Goal: Information Seeking & Learning: Understand process/instructions

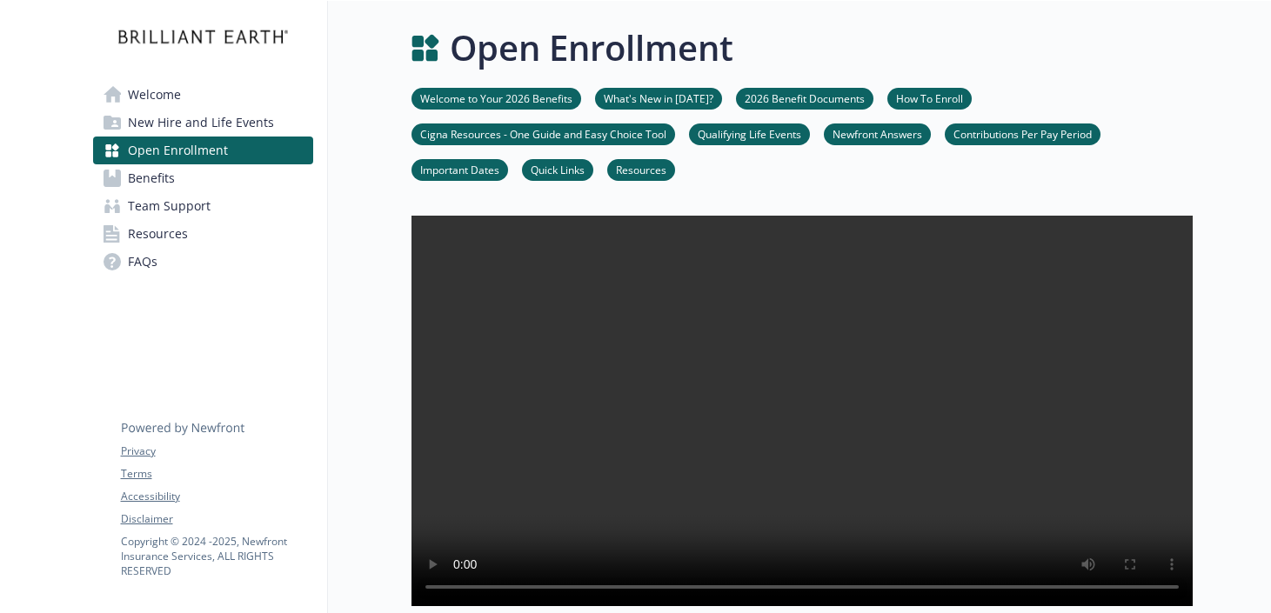
click at [625, 131] on link "Cigna Resources - One Guide and Easy Choice Tool" at bounding box center [543, 133] width 264 height 17
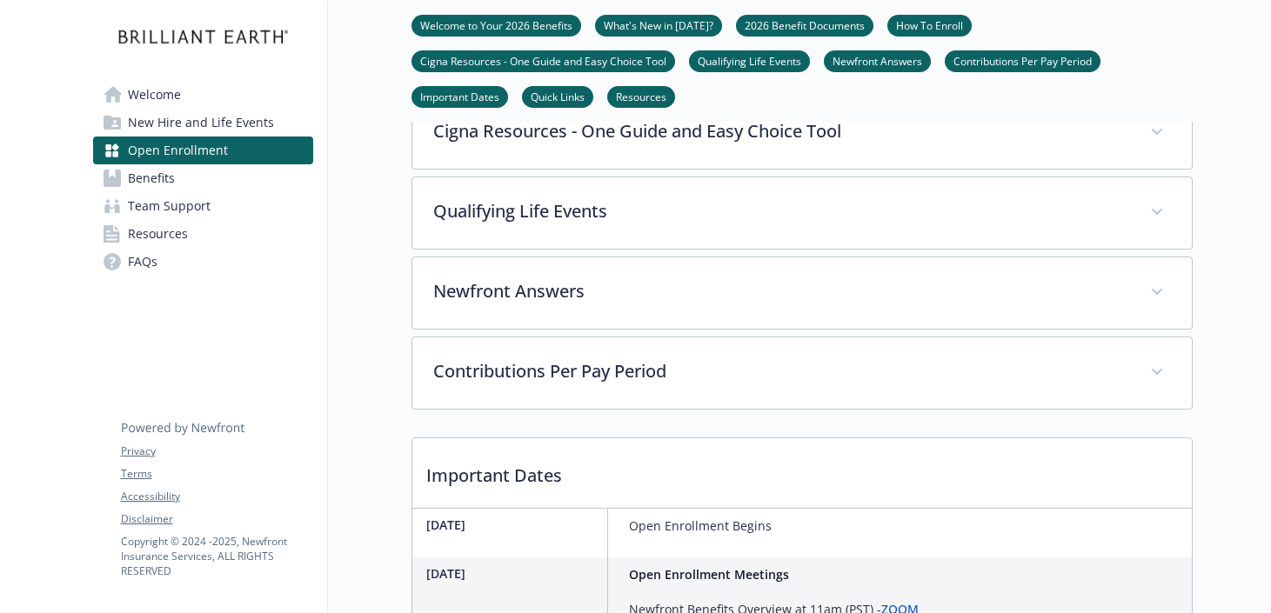
scroll to position [879, 0]
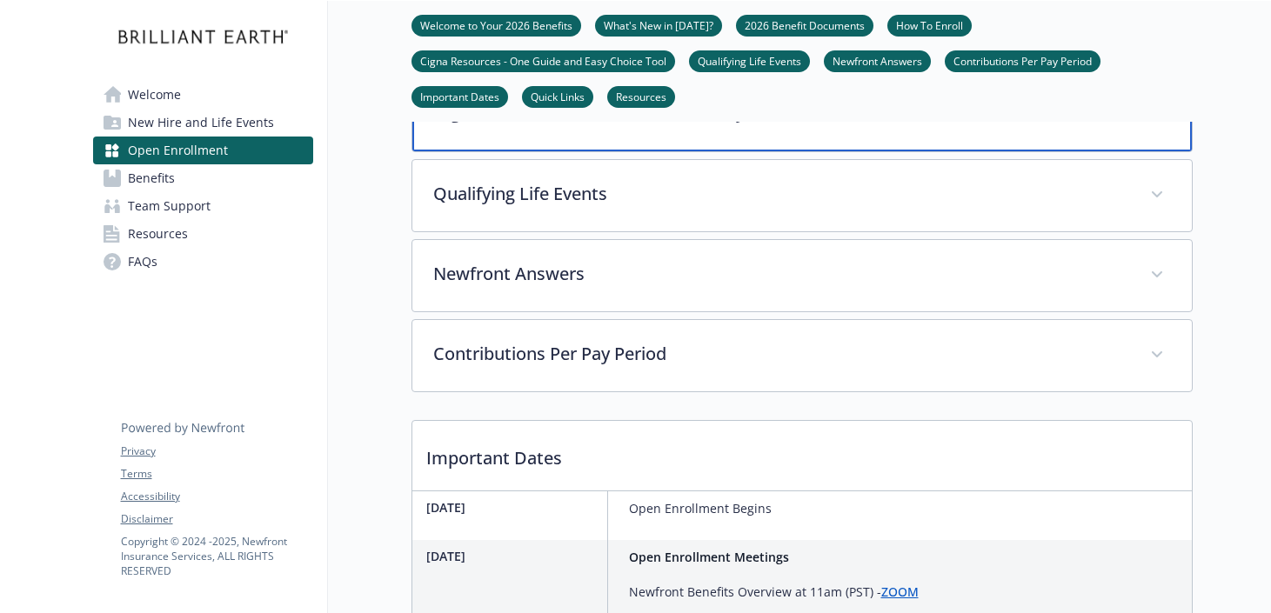
click at [1158, 127] on span at bounding box center [1155, 113] width 28 height 28
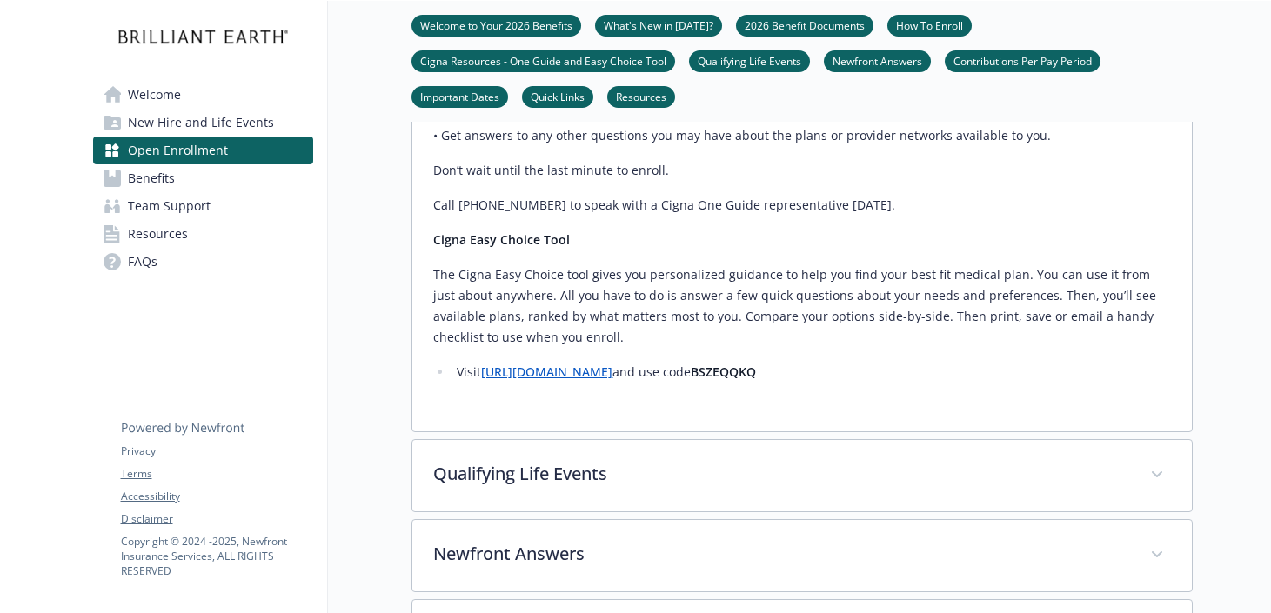
scroll to position [1227, 0]
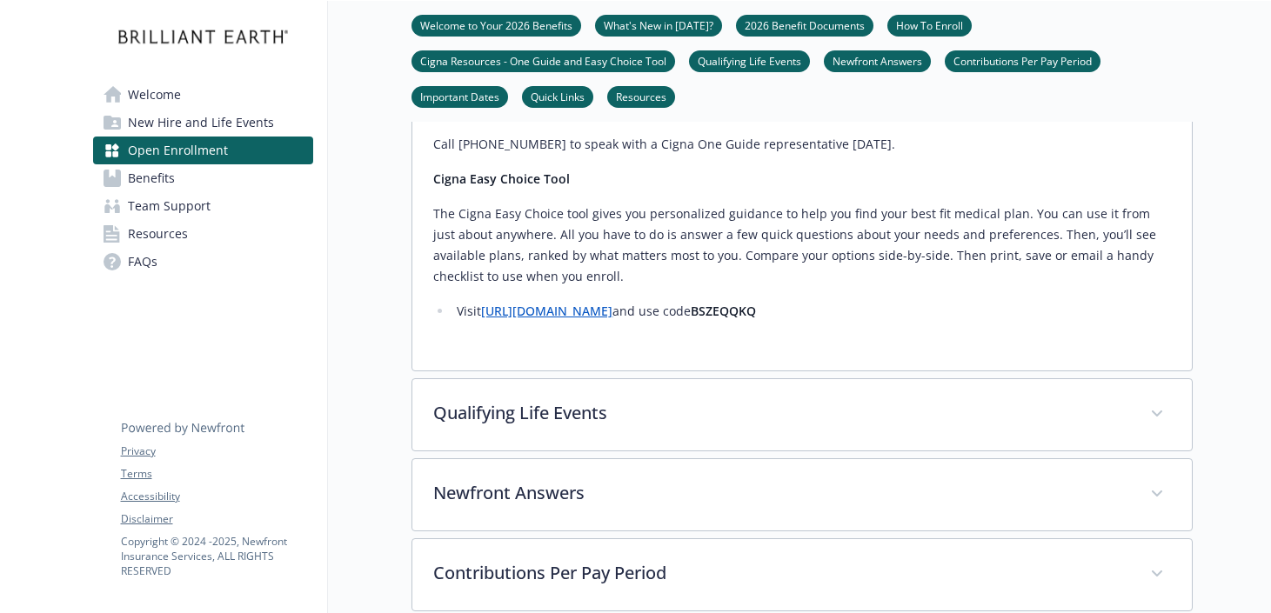
click at [587, 319] on link "[URL][DOMAIN_NAME]" at bounding box center [546, 311] width 131 height 17
drag, startPoint x: 844, startPoint y: 364, endPoint x: 771, endPoint y: 366, distance: 73.1
click at [771, 322] on li "Visit [URL][DOMAIN_NAME] and use code BSZEQQKQ" at bounding box center [811, 311] width 719 height 21
copy strong "BSZEQQKQ"
